Goal: Navigation & Orientation: Understand site structure

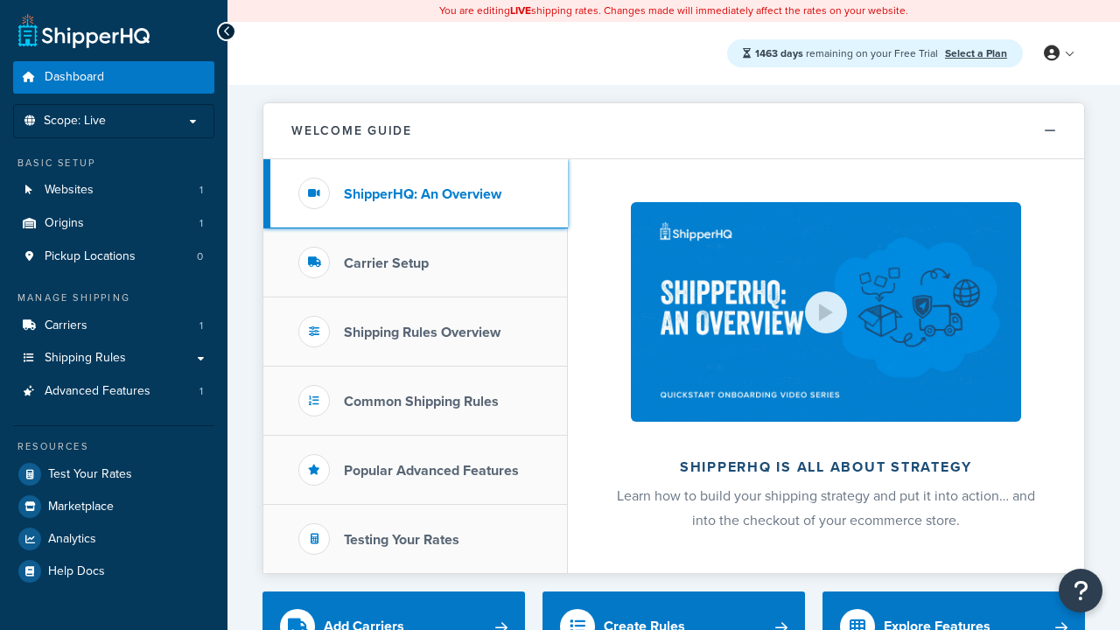
click at [423, 193] on h3 "ShipperHQ: An Overview" at bounding box center [422, 194] width 157 height 16
click at [386, 262] on h3 "Carrier Setup" at bounding box center [386, 263] width 85 height 16
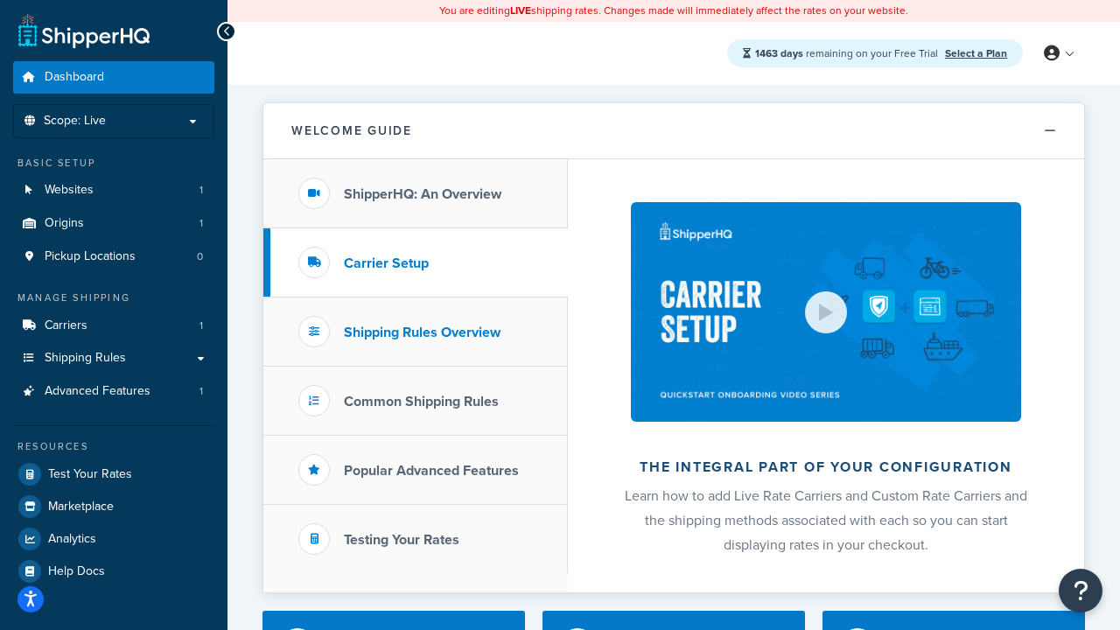
click at [422, 332] on h3 "Shipping Rules Overview" at bounding box center [422, 333] width 157 height 16
click at [431, 470] on h3 "Popular Advanced Features" at bounding box center [431, 471] width 175 height 16
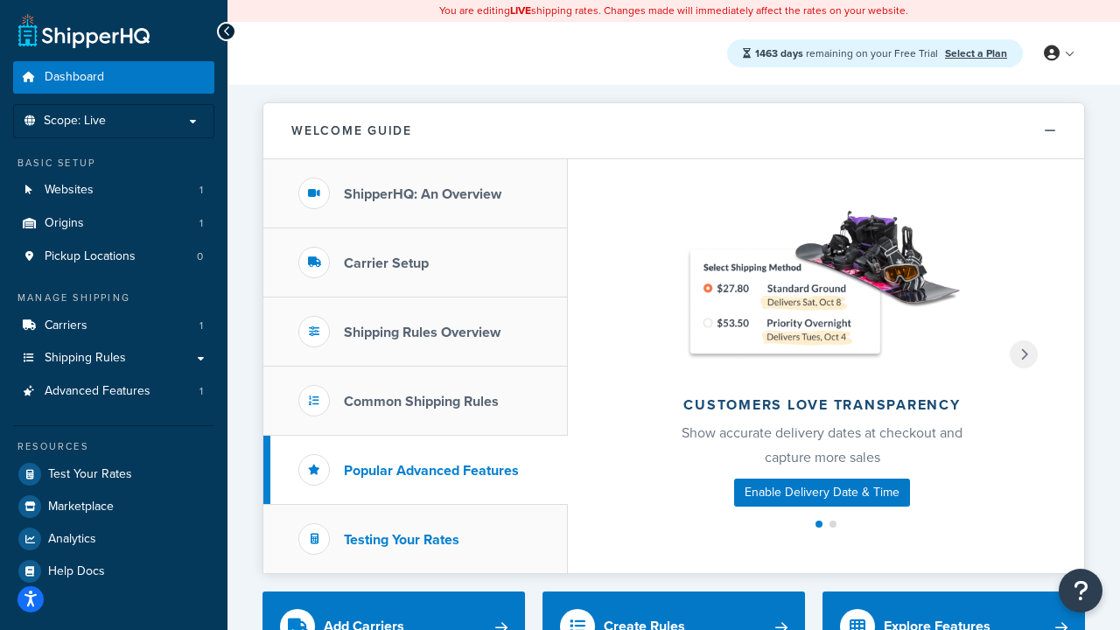
click at [402, 539] on h3 "Testing Your Rates" at bounding box center [401, 540] width 115 height 16
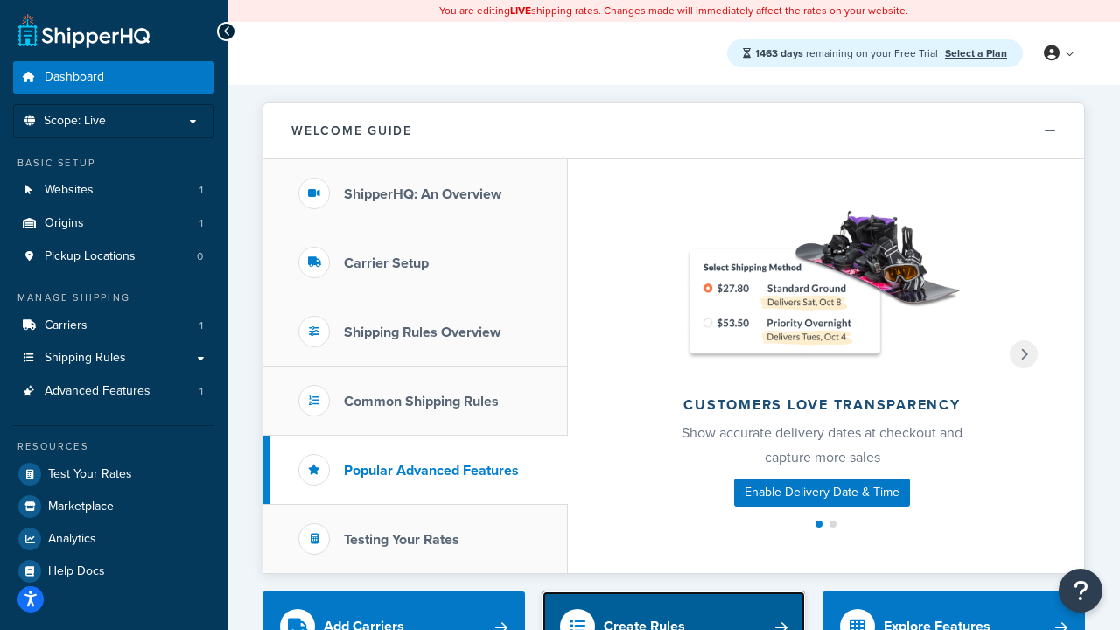
click at [644, 618] on div "Create Rules" at bounding box center [644, 626] width 81 height 24
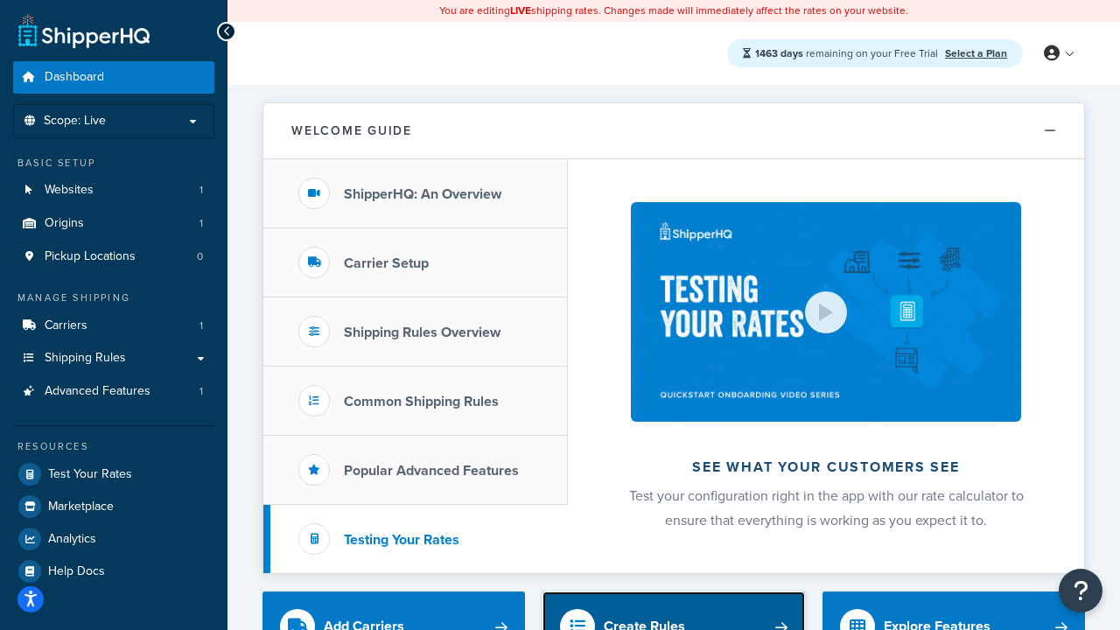
scroll to position [9, 0]
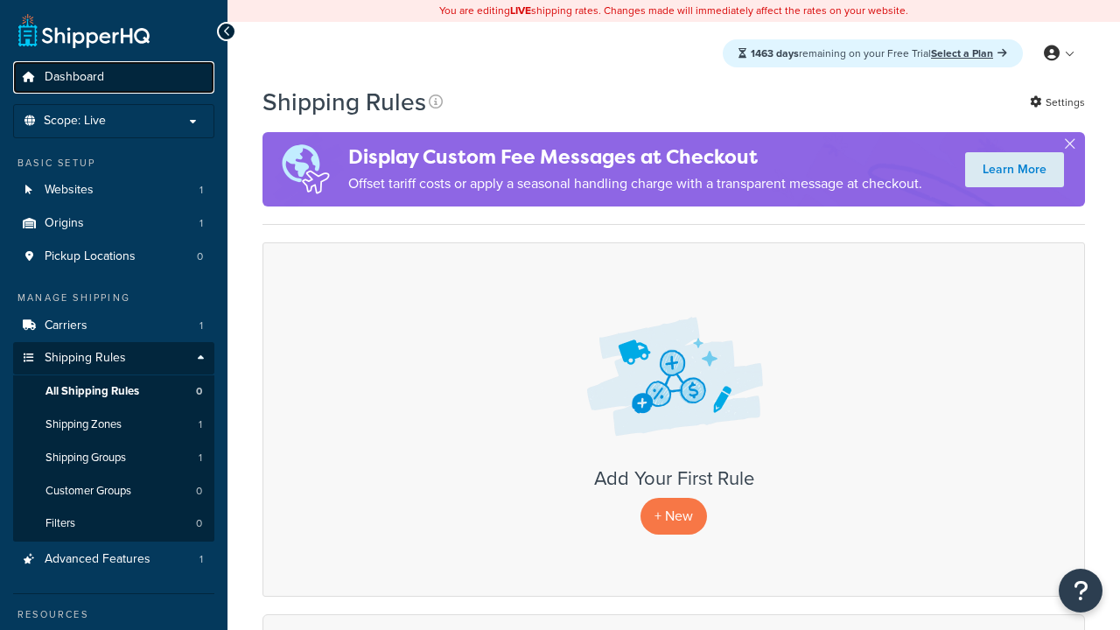
click at [74, 77] on span "Dashboard" at bounding box center [74, 77] width 59 height 15
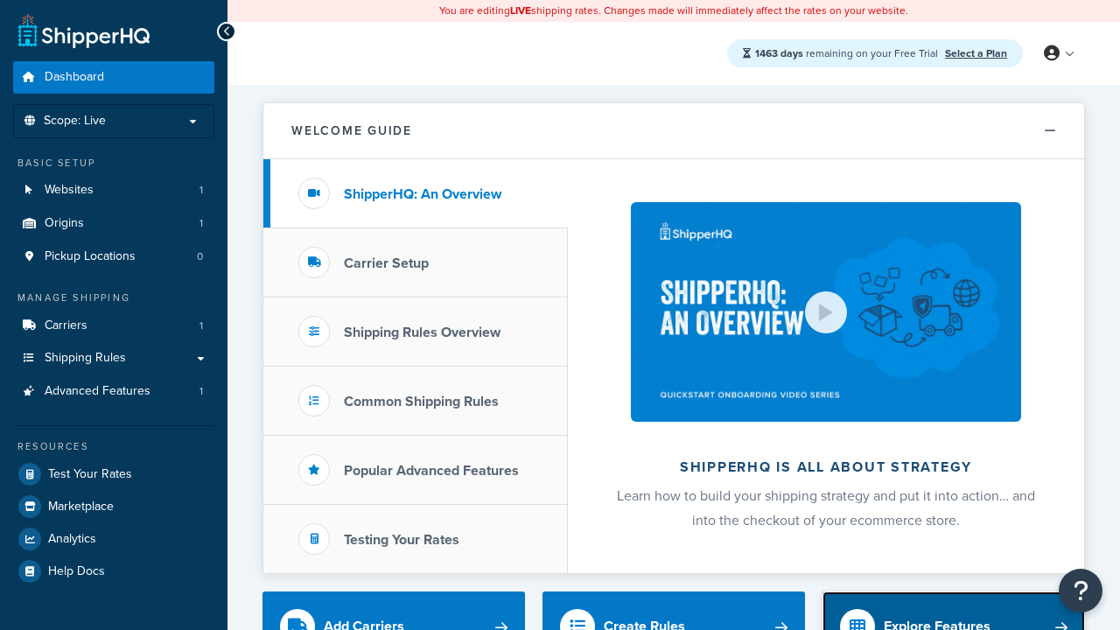
click at [937, 618] on div "Explore Features" at bounding box center [937, 626] width 107 height 24
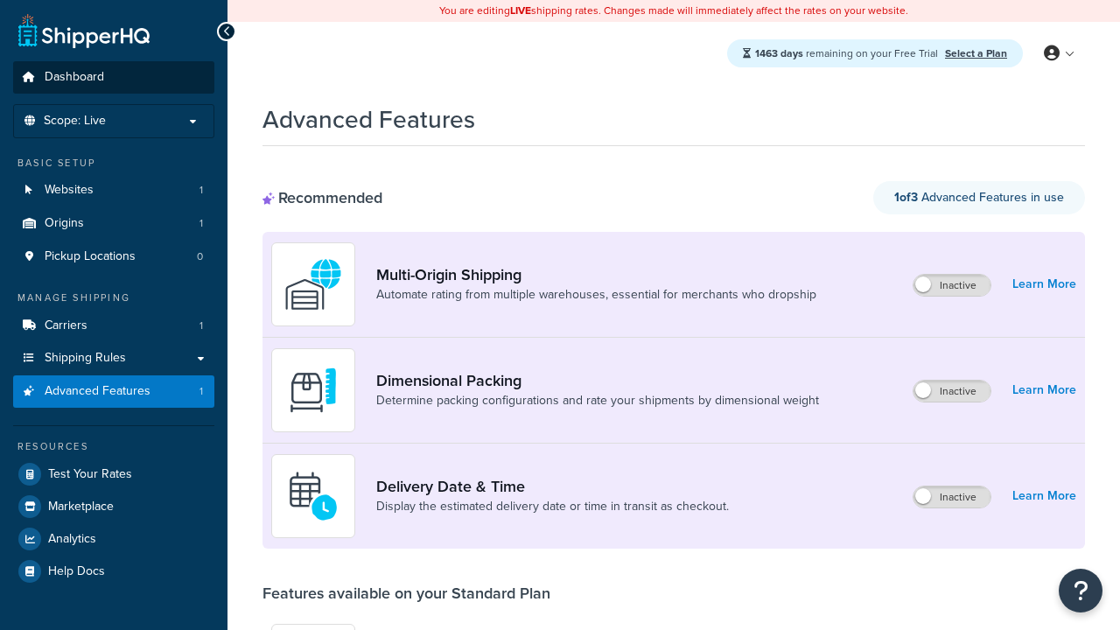
click at [74, 77] on span "Dashboard" at bounding box center [74, 77] width 59 height 15
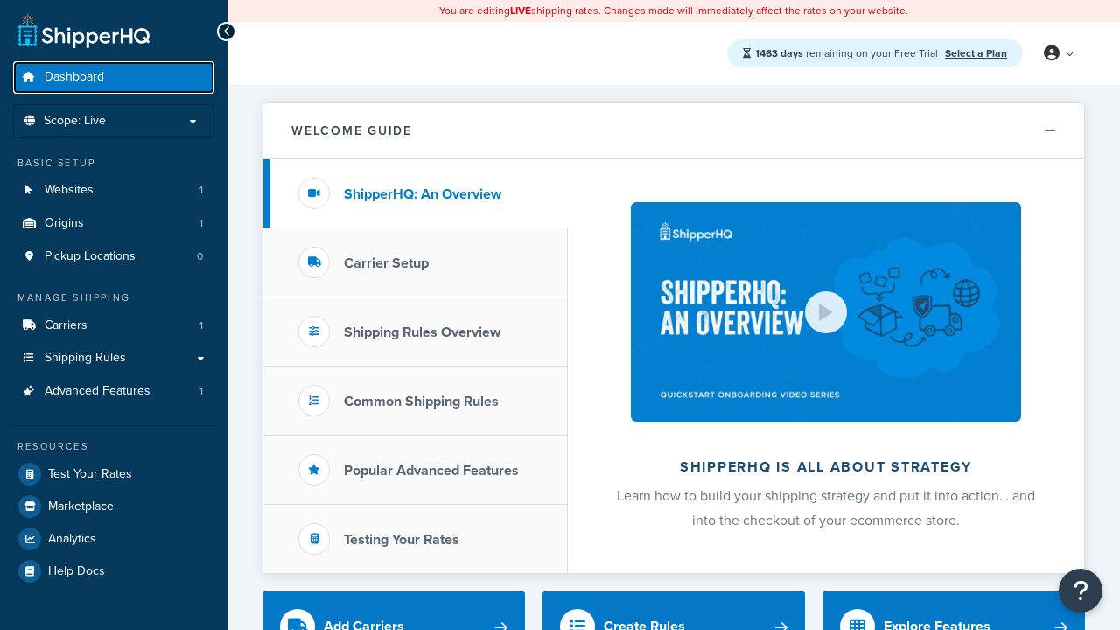
click at [74, 77] on span "Dashboard" at bounding box center [74, 77] width 59 height 15
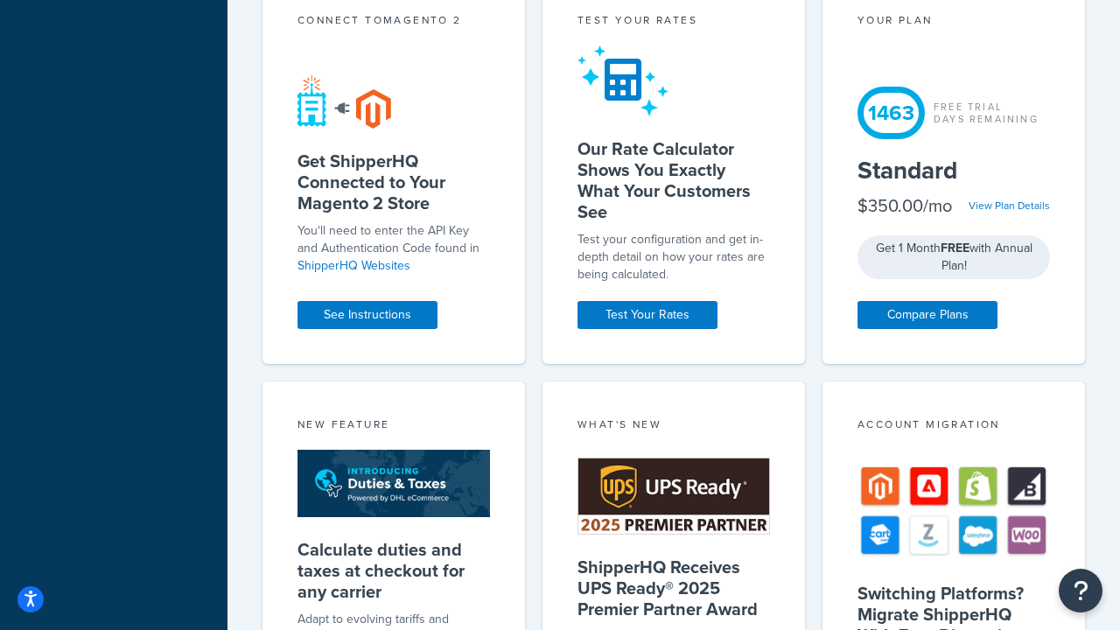
click at [674, 32] on div "Test your rates" at bounding box center [673, 22] width 192 height 20
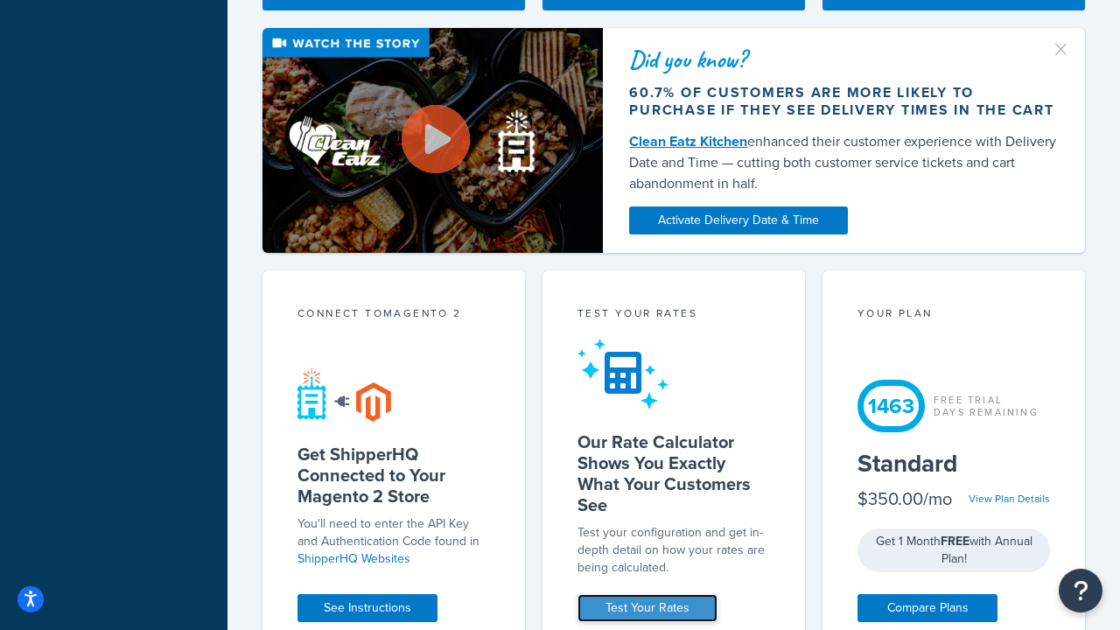
click at [647, 608] on link "Test Your Rates" at bounding box center [647, 608] width 140 height 28
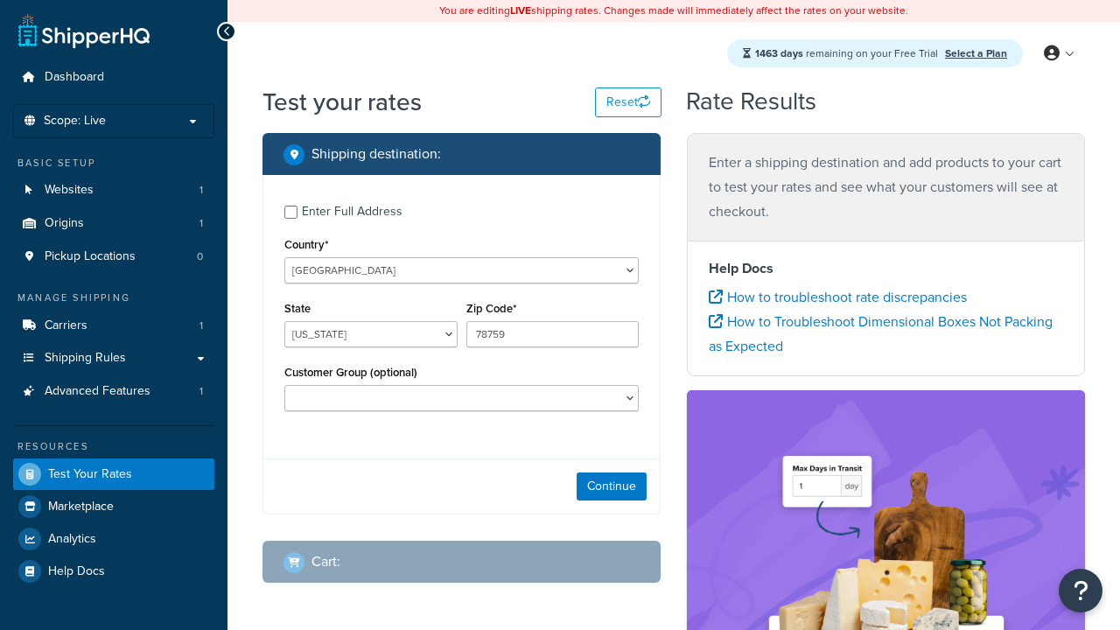
select select "TX"
click at [74, 77] on span "Dashboard" at bounding box center [74, 77] width 59 height 15
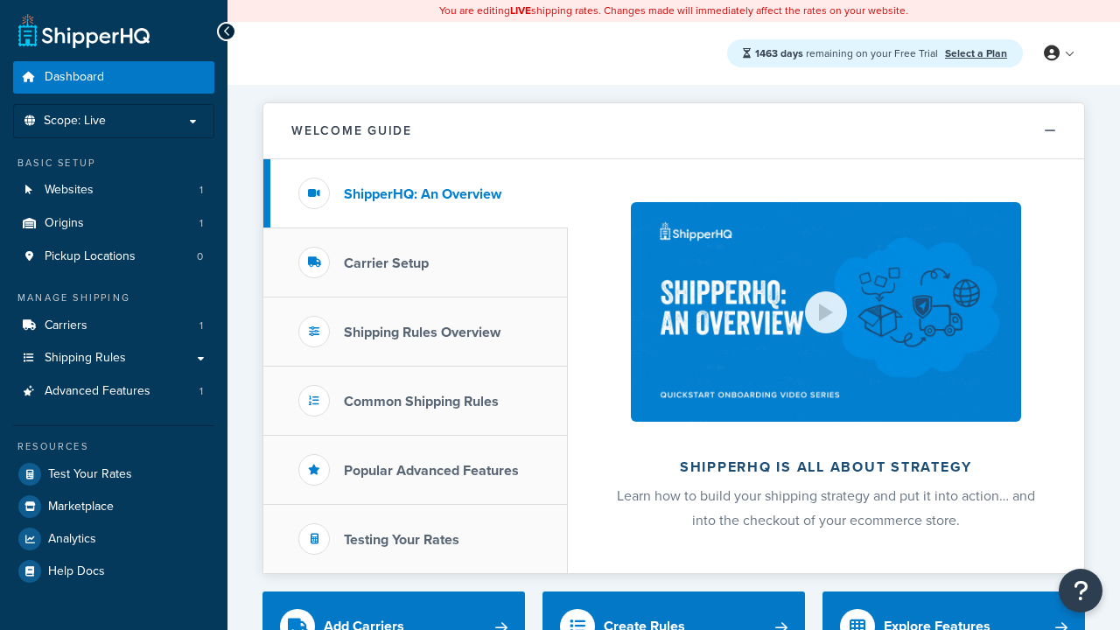
scroll to position [477, 0]
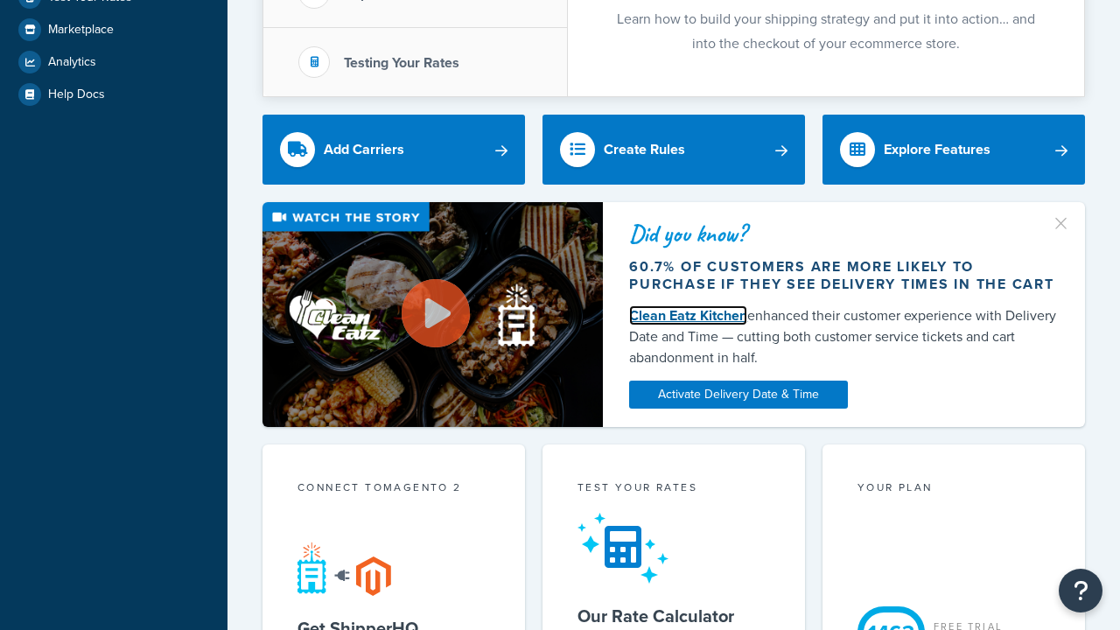
click at [688, 315] on link "Clean Eatz Kitchen" at bounding box center [688, 315] width 118 height 20
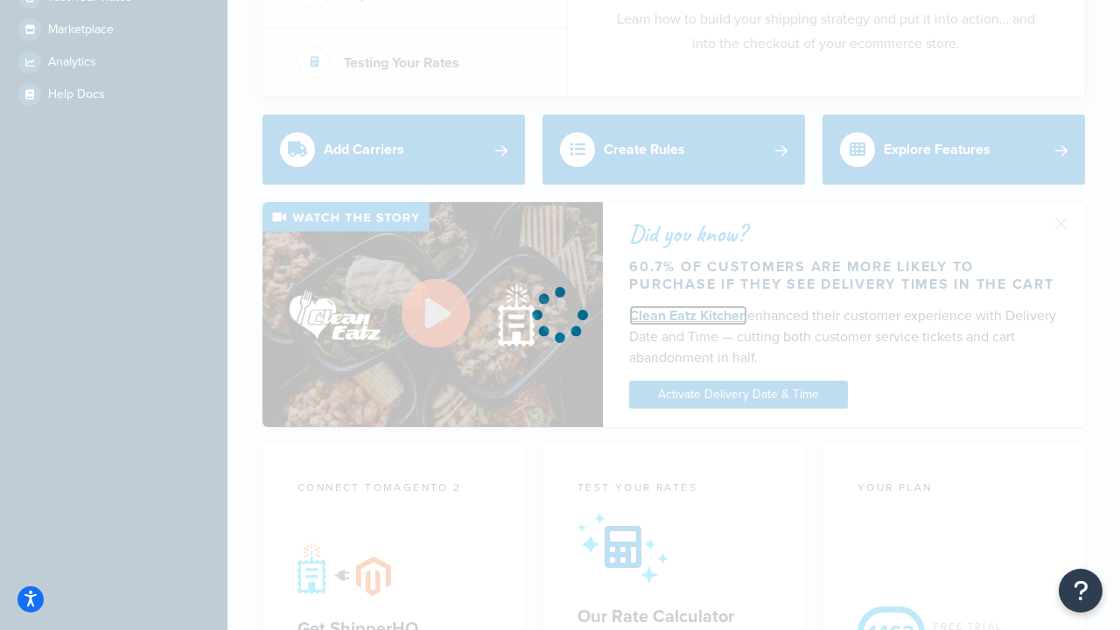
scroll to position [0, 0]
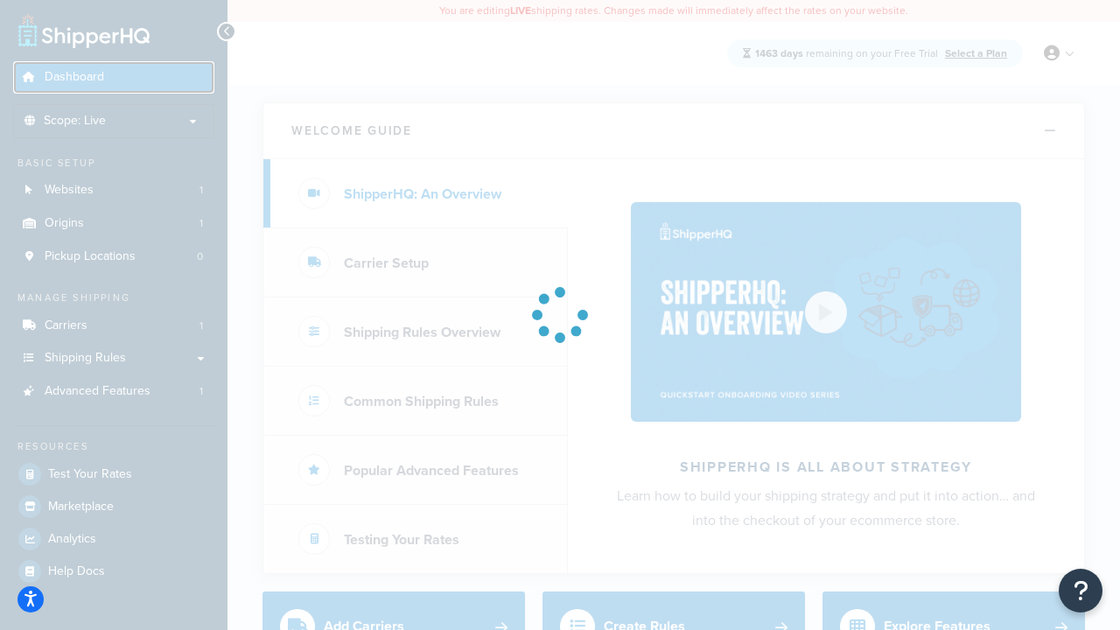
click at [74, 70] on span "Dashboard" at bounding box center [74, 77] width 59 height 15
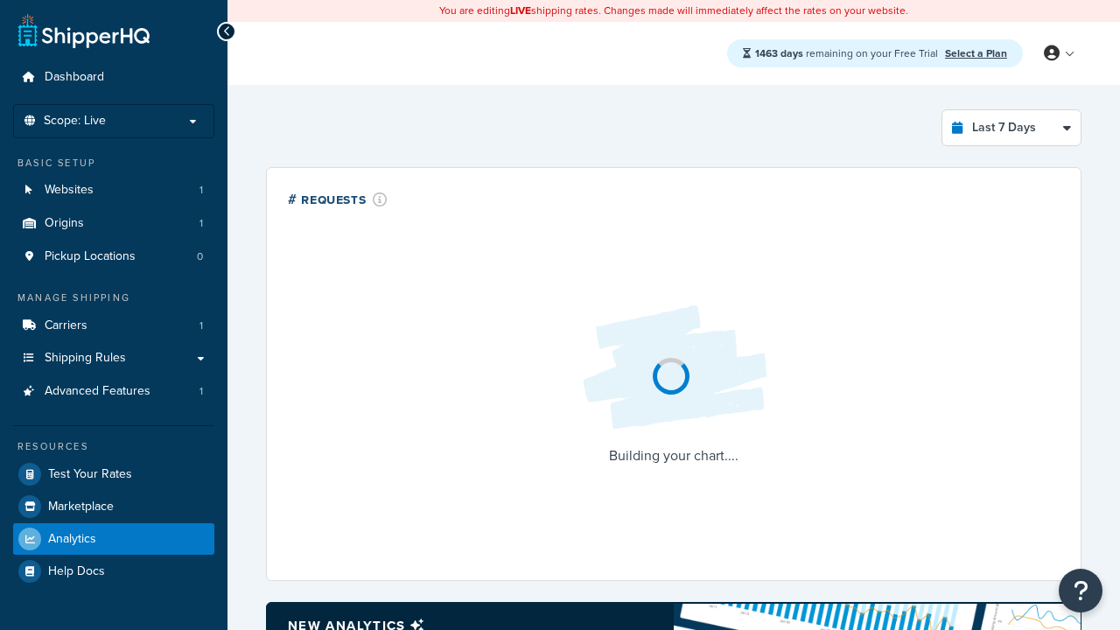
select select "last_7_days"
